Goal: Go to known website: Access a specific website the user already knows

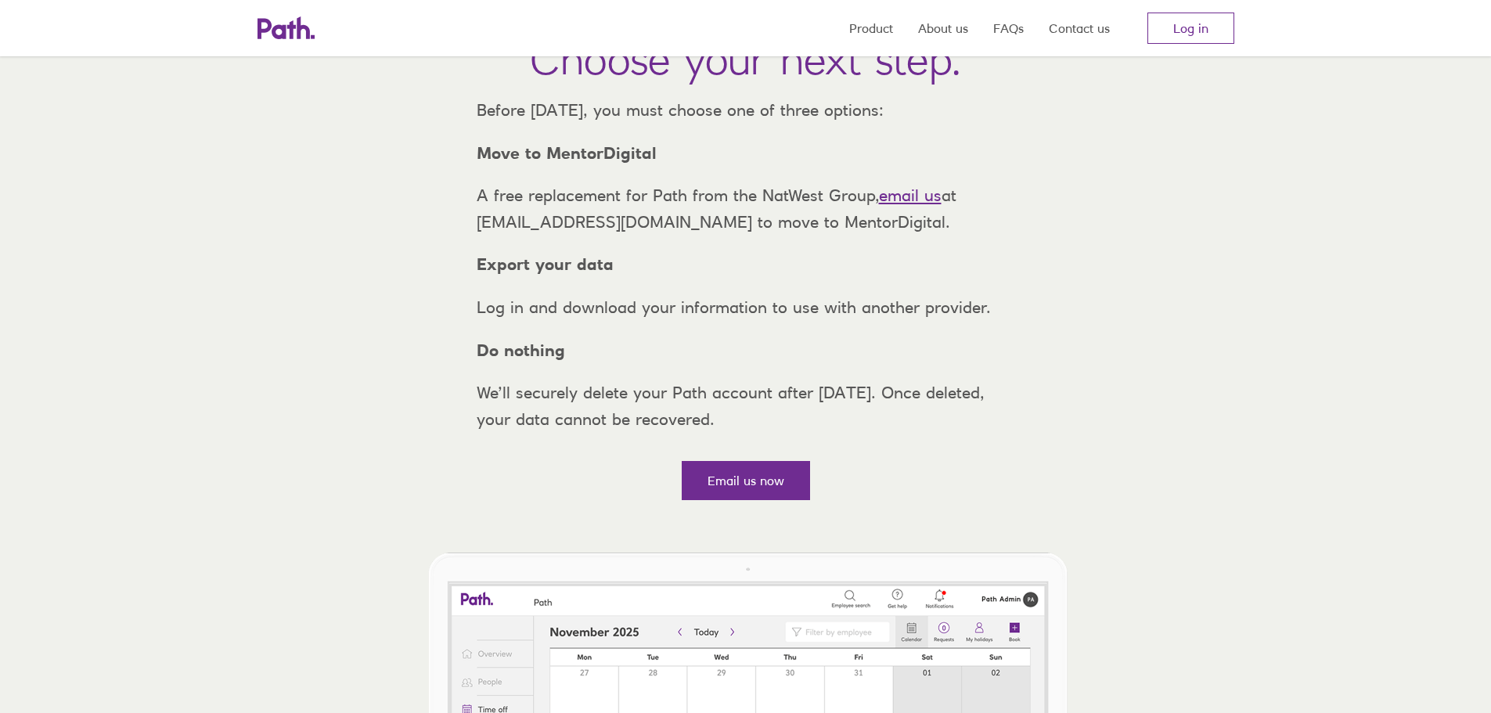
scroll to position [157, 0]
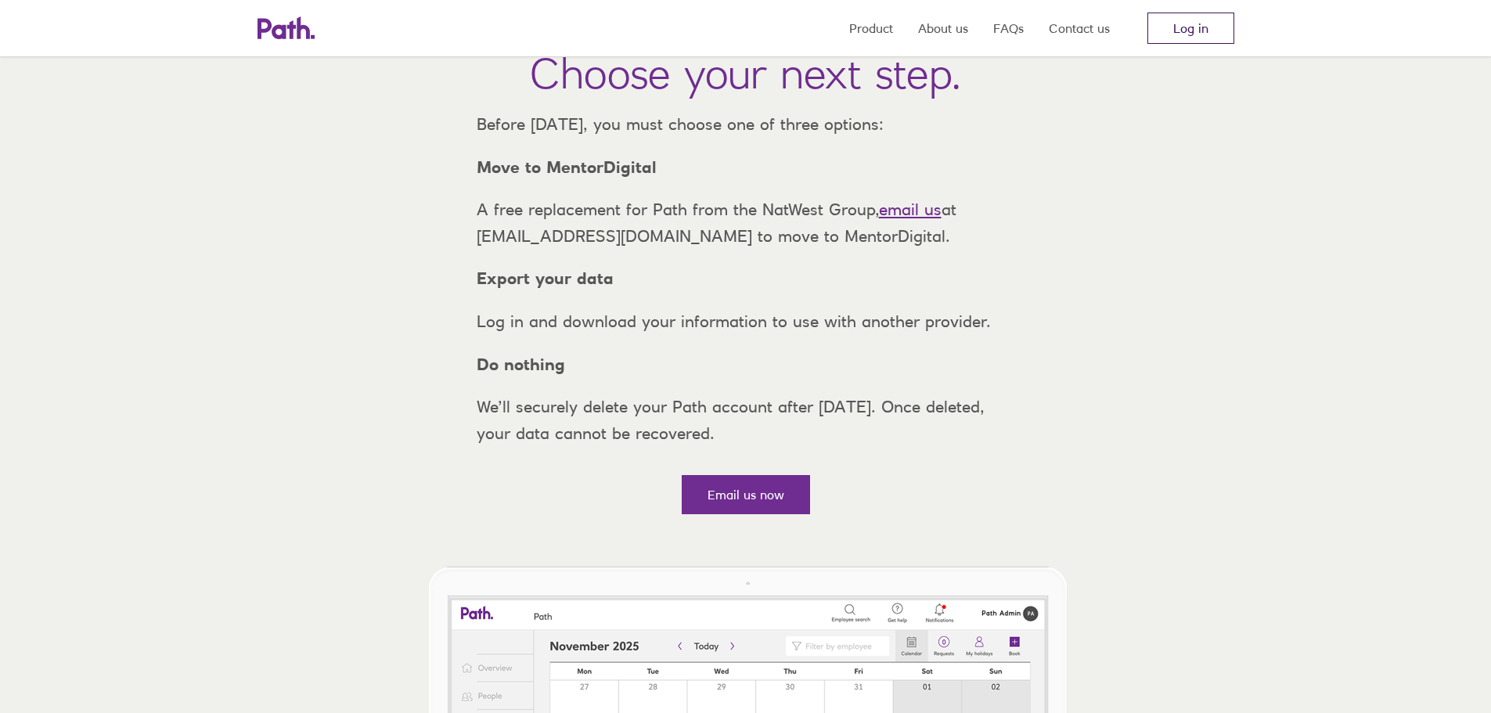
click at [1180, 30] on link "Log in" at bounding box center [1190, 28] width 87 height 31
